Goal: Find specific page/section: Find specific page/section

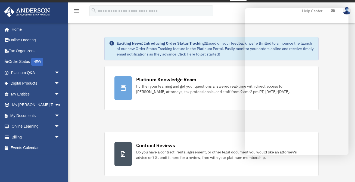
scroll to position [8, 0]
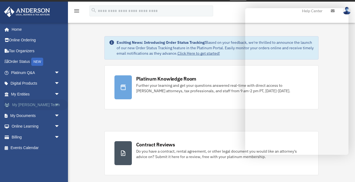
click at [56, 103] on span "arrow_drop_down" at bounding box center [59, 104] width 11 height 11
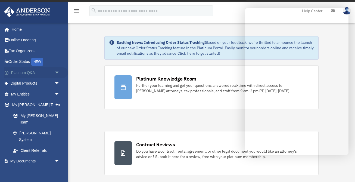
click at [55, 72] on span "arrow_drop_down" at bounding box center [59, 72] width 11 height 11
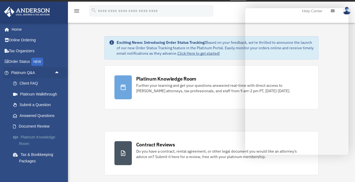
click at [31, 138] on link "Platinum Knowledge Room" at bounding box center [38, 139] width 60 height 17
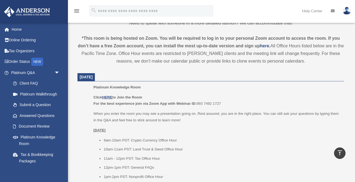
scroll to position [186, 0]
click at [109, 97] on u "HERE" at bounding box center [107, 97] width 10 height 4
